Goal: Navigation & Orientation: Find specific page/section

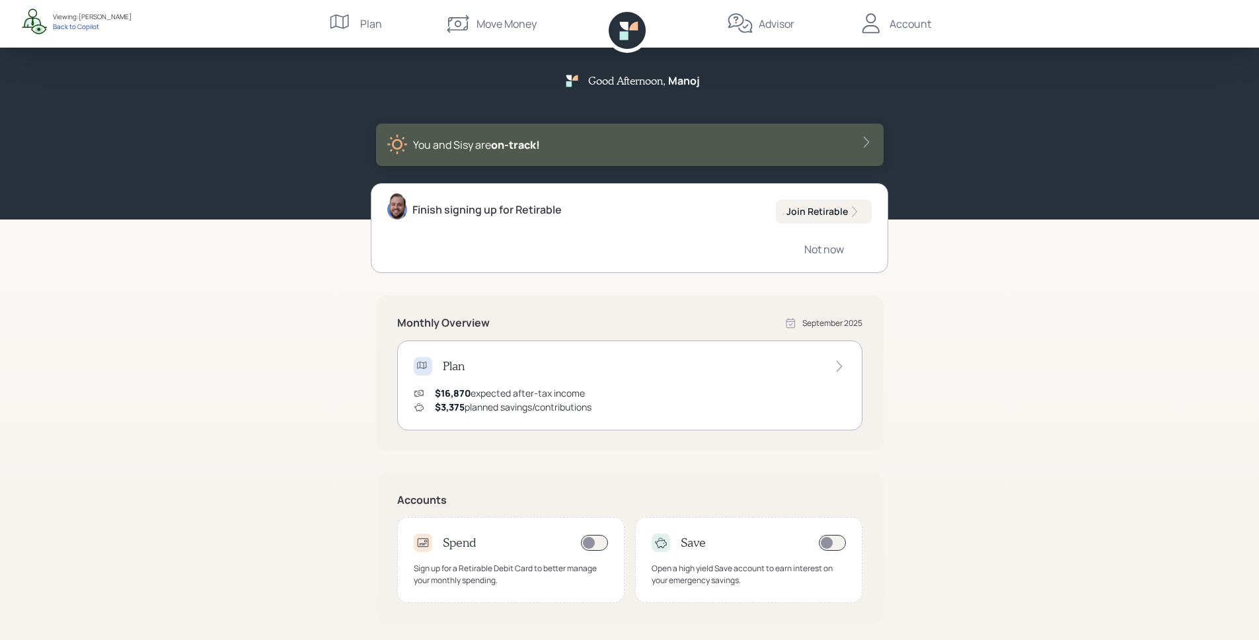
click at [907, 22] on div "Account" at bounding box center [910, 24] width 42 height 16
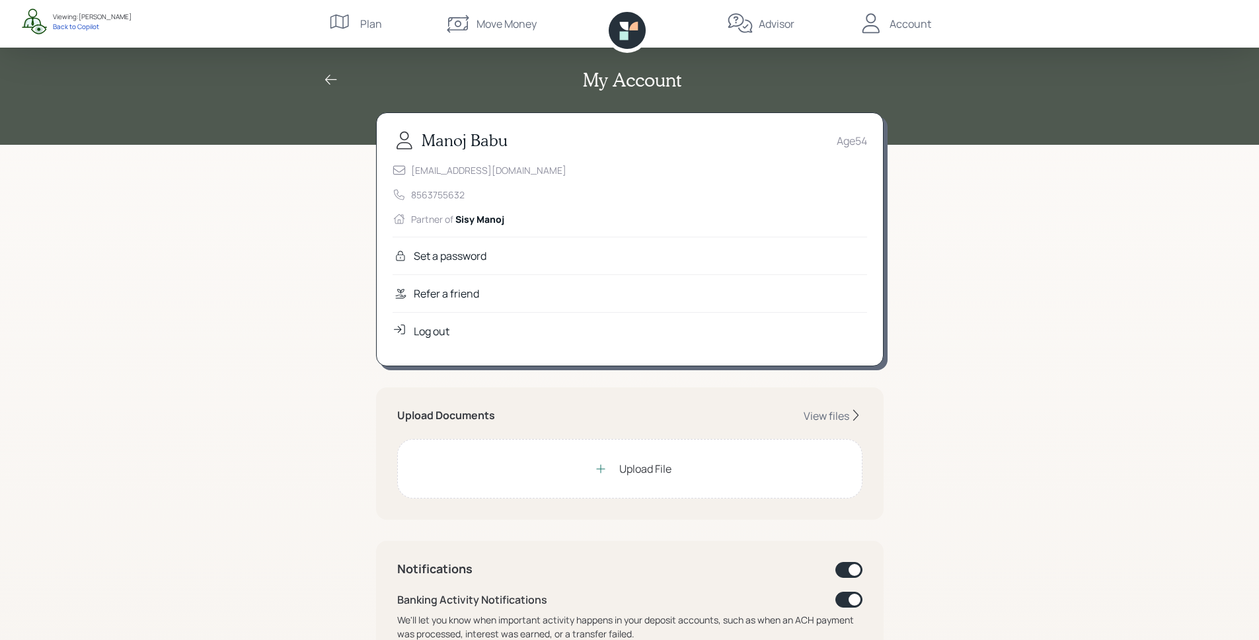
click at [560, 293] on div "Refer a friend" at bounding box center [629, 293] width 474 height 38
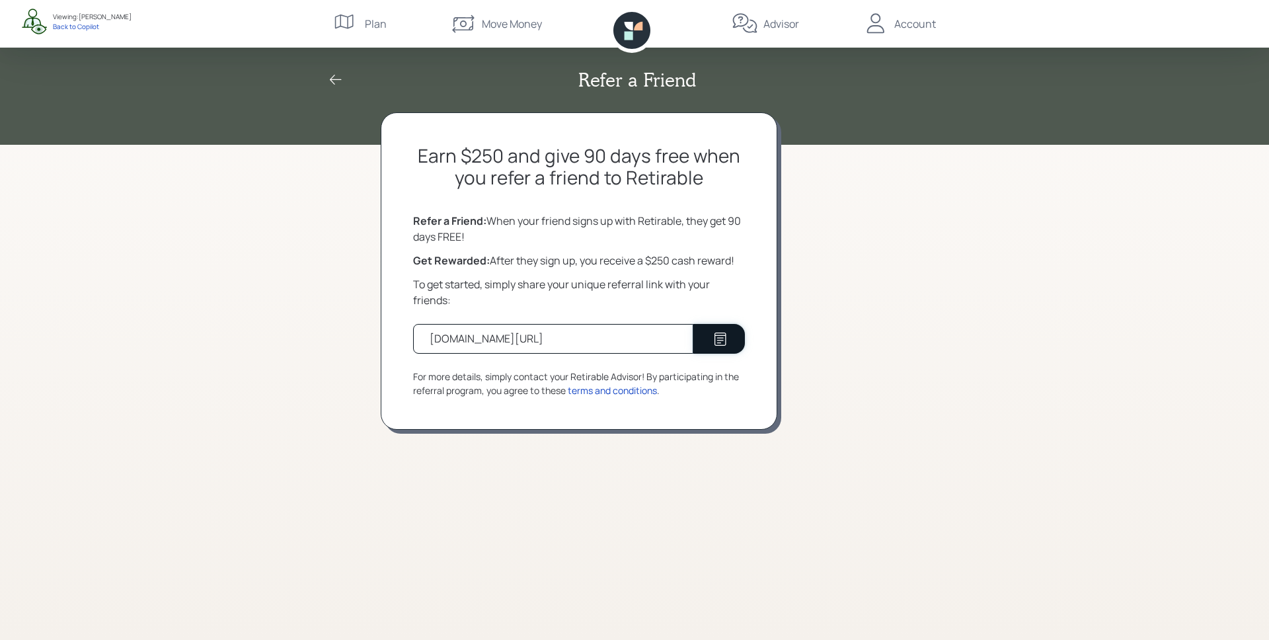
click at [716, 340] on icon at bounding box center [720, 339] width 16 height 16
